Goal: Check status: Check status

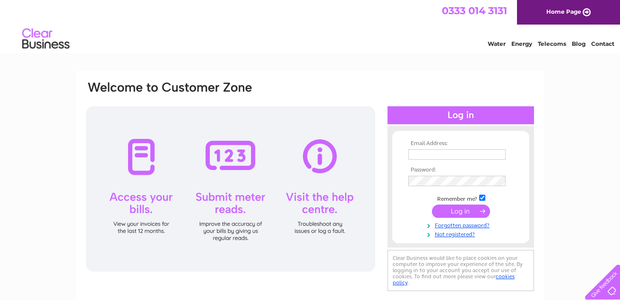
type input "steve21waub@talktalk.net"
click at [468, 209] on input "submit" at bounding box center [461, 211] width 58 height 13
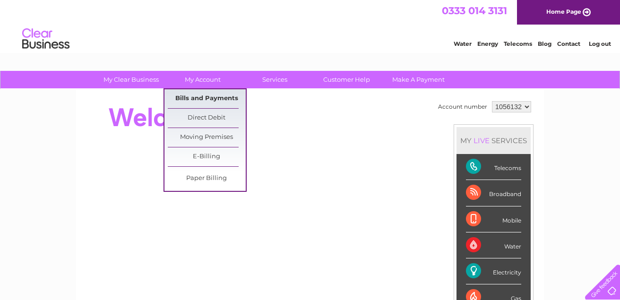
click at [208, 99] on link "Bills and Payments" at bounding box center [207, 98] width 78 height 19
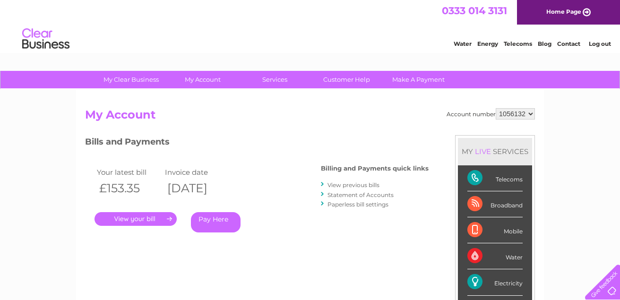
click at [138, 219] on link "." at bounding box center [135, 219] width 82 height 14
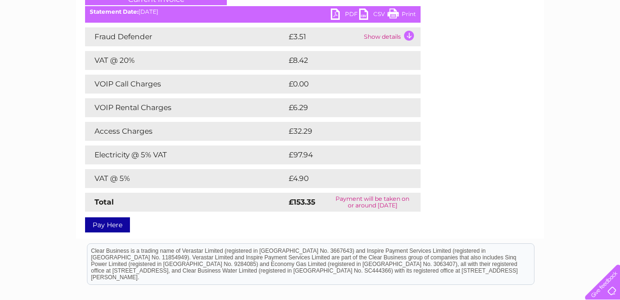
scroll to position [145, 0]
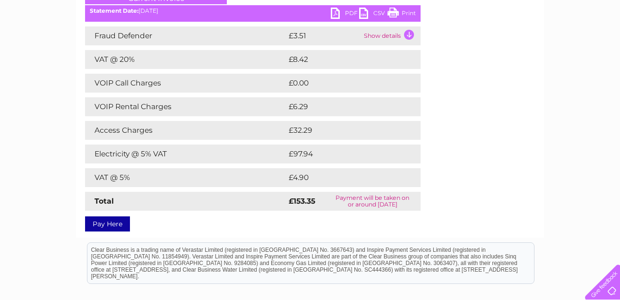
click at [403, 13] on link "Print" at bounding box center [401, 15] width 28 height 14
click at [387, 35] on td "Show details" at bounding box center [390, 35] width 59 height 19
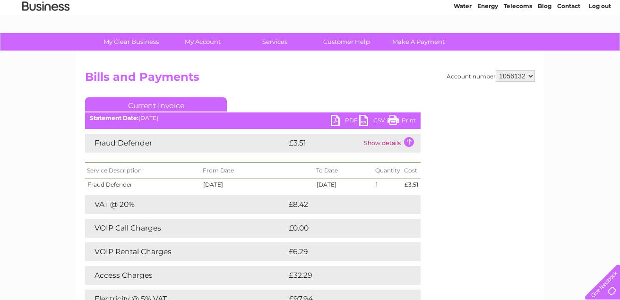
scroll to position [0, 0]
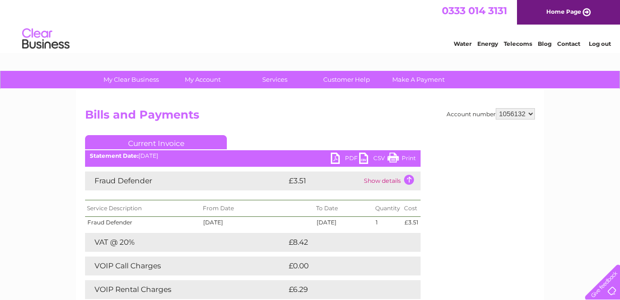
click at [600, 43] on link "Log out" at bounding box center [599, 43] width 22 height 7
